Goal: Task Accomplishment & Management: Manage account settings

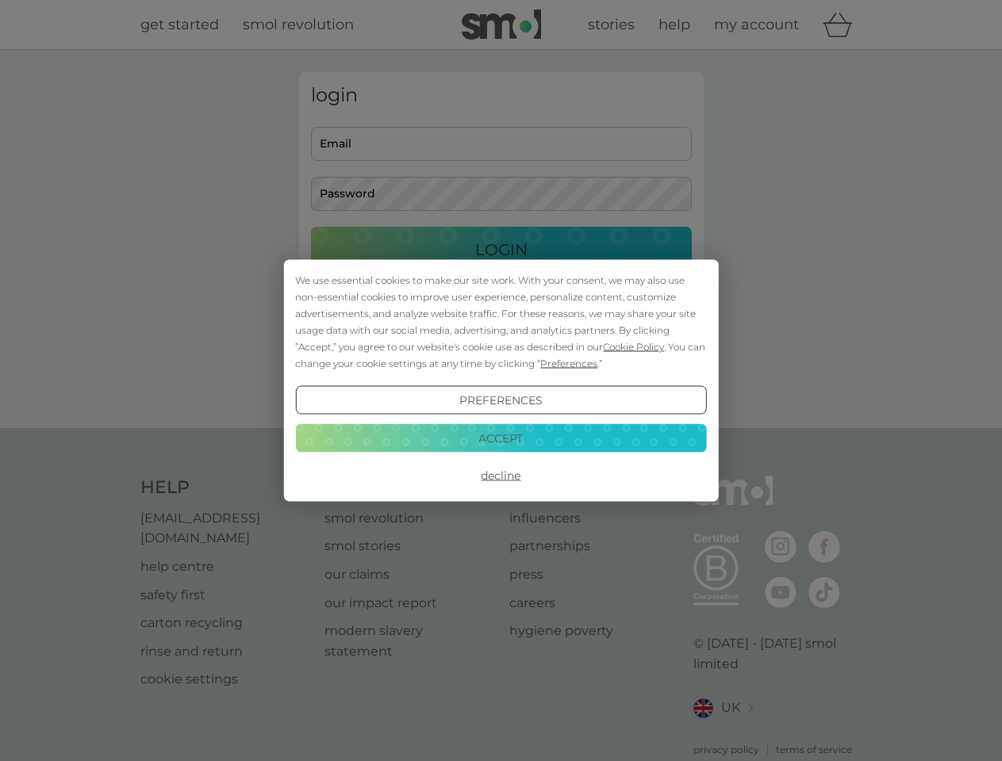
click at [634, 347] on span "Cookie Policy" at bounding box center [633, 347] width 61 height 12
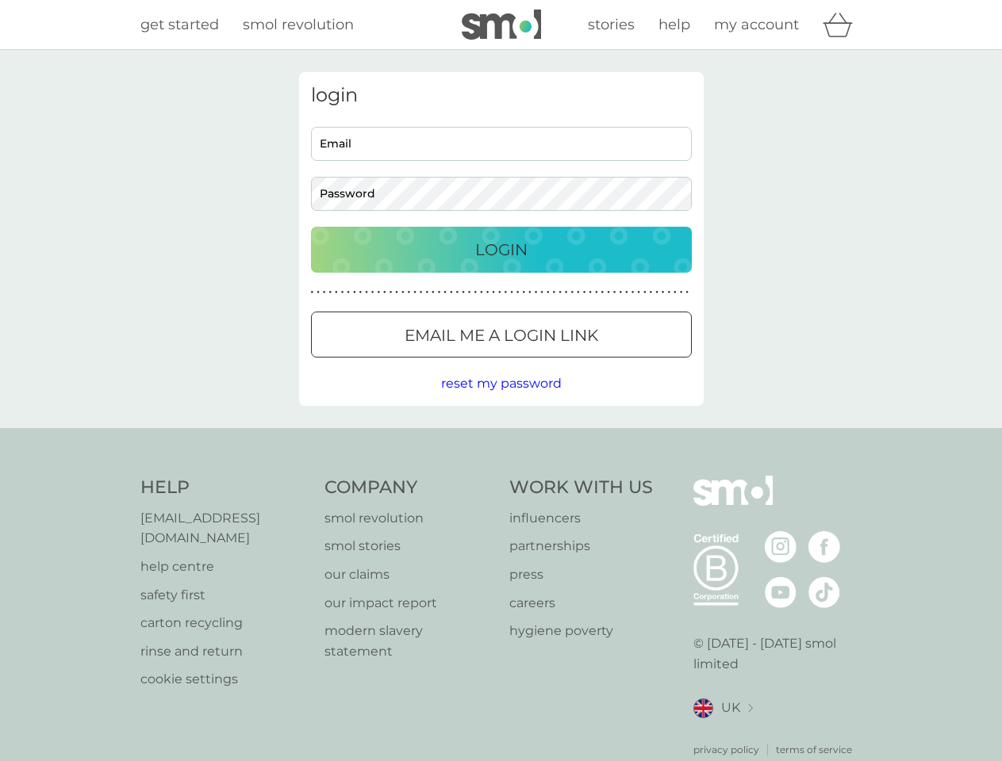
click at [567, 363] on div "login Email Password Login ● ● ● ● ● ● ● ● ● ● ● ● ● ● ● ● ● ● ● ● ● ● ● ● ● ● …" at bounding box center [501, 239] width 404 height 334
click at [500, 401] on div "login Email Password Login ● ● ● ● ● ● ● ● ● ● ● ● ● ● ● ● ● ● ● ● ● ● ● ● ● ● …" at bounding box center [501, 239] width 404 height 334
click at [500, 476] on div "Help [EMAIL_ADDRESS][DOMAIN_NAME] help centre safety first carton recycling rin…" at bounding box center [501, 617] width 722 height 282
click at [500, 438] on div "Help [EMAIL_ADDRESS][DOMAIN_NAME] help centre safety first carton recycling rin…" at bounding box center [501, 616] width 1002 height 377
